Goal: Task Accomplishment & Management: Manage account settings

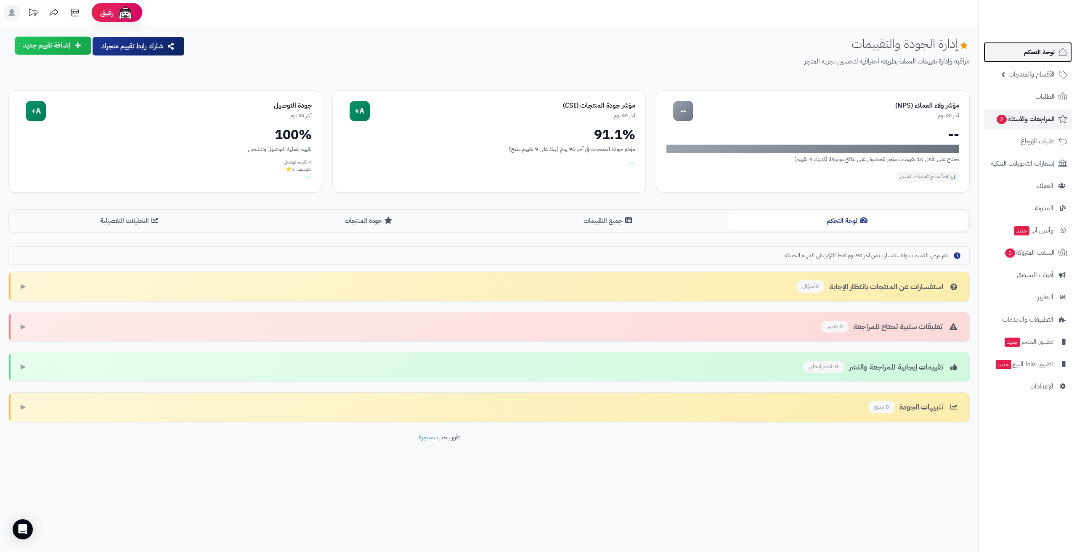
click at [1034, 61] on link "لوحة التحكم" at bounding box center [1027, 52] width 88 height 20
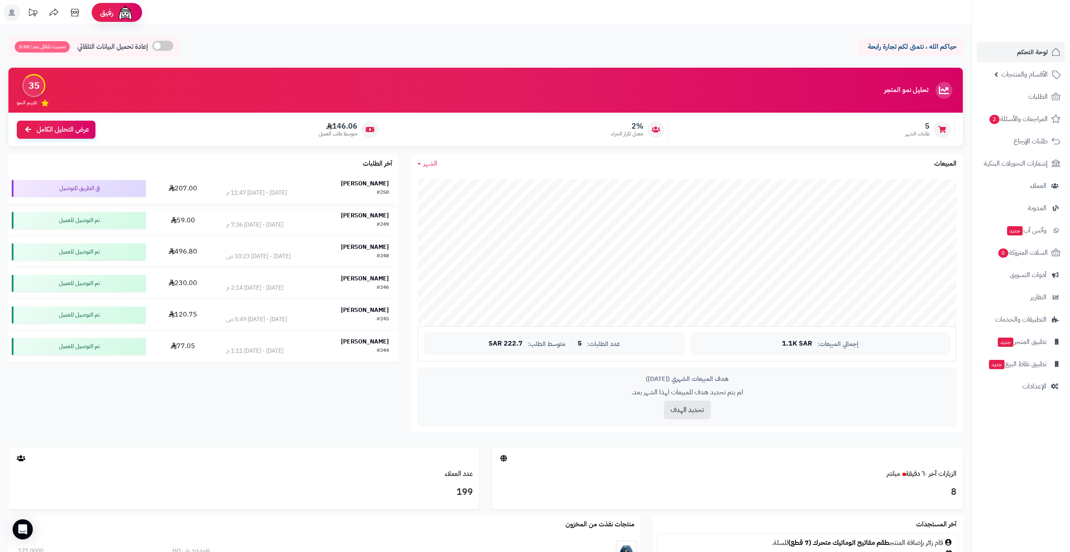
click at [331, 180] on div "Adel Abohimmed" at bounding box center [307, 184] width 163 height 8
